Goal: Book appointment/travel/reservation

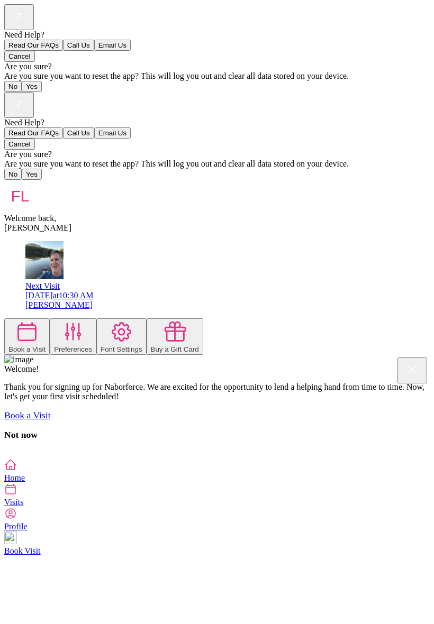
click at [336, 401] on div "Need Help? Read Our FAQs Call Us Email Us Cancel Are you sure? Are you sure you…" at bounding box center [216, 275] width 425 height 366
click at [403, 368] on div "Need Help? Read Our FAQs Call Us Email Us Cancel Are you sure? Are you sure you…" at bounding box center [216, 275] width 425 height 366
click at [11, 357] on div "Need Help? Read Our FAQs Call Us Email Us Cancel Are you sure? Are you sure you…" at bounding box center [216, 275] width 425 height 366
click at [371, 458] on div at bounding box center [216, 458] width 425 height 0
click at [39, 320] on icon at bounding box center [27, 332] width 24 height 24
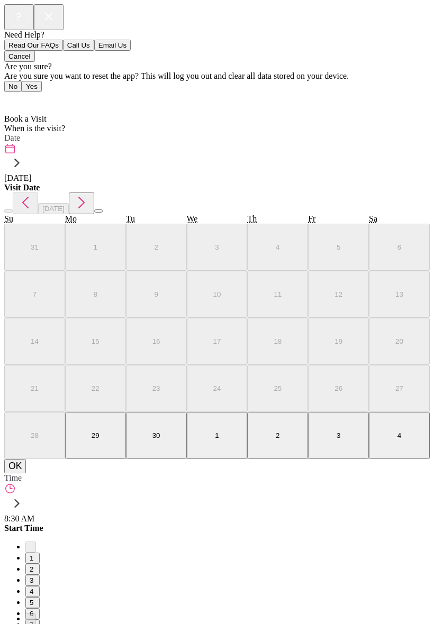
click at [316, 412] on div "Need Help? Read Our FAQs Call Us Email Us Cancel Are you sure? Are you sure you…" at bounding box center [216, 579] width 425 height 1150
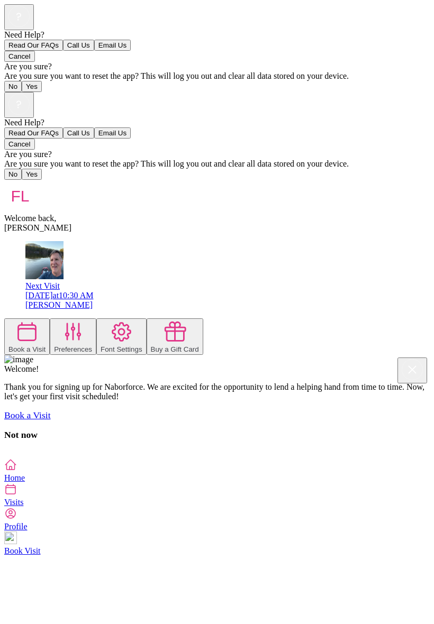
click at [39, 320] on icon at bounding box center [27, 332] width 24 height 24
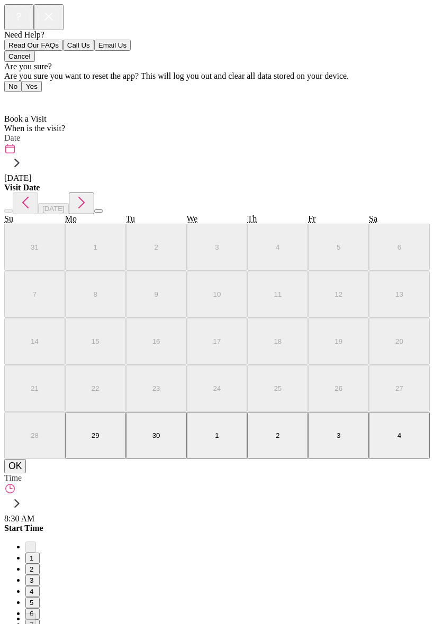
scroll to position [21, 0]
click at [25, 95] on span "Home" at bounding box center [21, 99] width 21 height 9
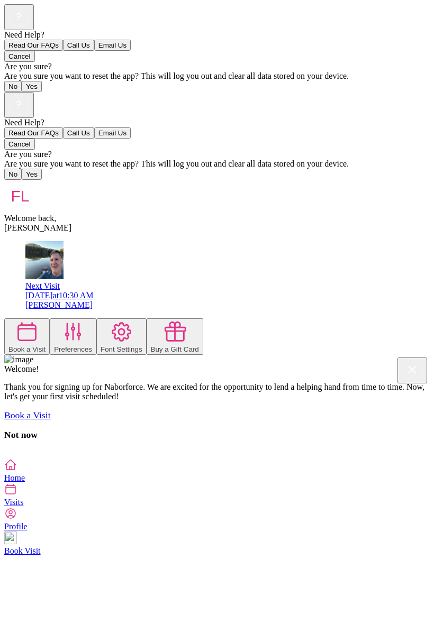
click at [424, 393] on div "Need Help? Read Our FAQs Call Us Email Us Cancel Are you sure? Are you sure you…" at bounding box center [216, 275] width 425 height 366
click at [17, 544] on img at bounding box center [10, 537] width 13 height 13
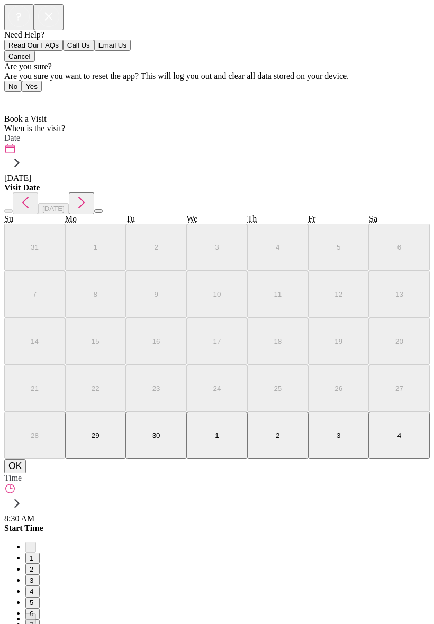
scroll to position [29, 0]
click at [429, 253] on div "Home Book a Visit Book a Visit When is the visit? Date [DATE] Visit Date [DATE]…" at bounding box center [216, 618] width 425 height 1053
click at [15, 95] on span "Home" at bounding box center [21, 99] width 21 height 9
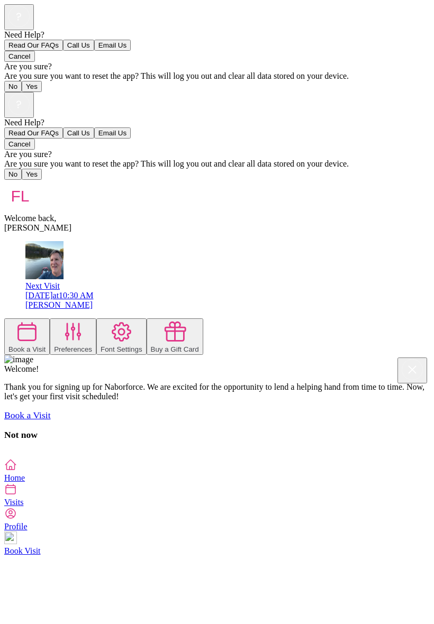
click at [29, 180] on div "Welcome back, [PERSON_NAME]" at bounding box center [216, 206] width 425 height 53
